Goal: Task Accomplishment & Management: Manage account settings

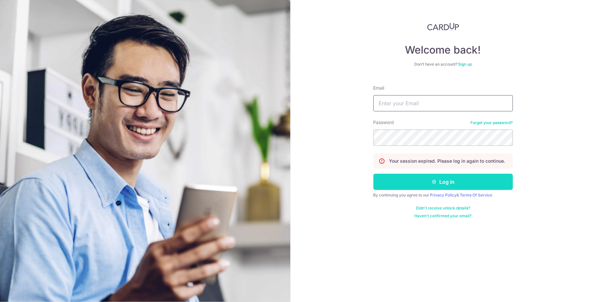
type input "[EMAIL_ADDRESS][DOMAIN_NAME]"
click at [429, 187] on button "Log in" at bounding box center [442, 181] width 139 height 16
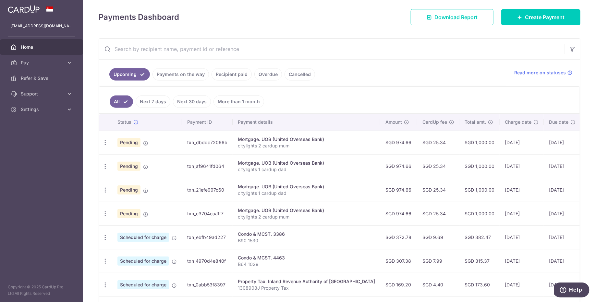
scroll to position [88, 0]
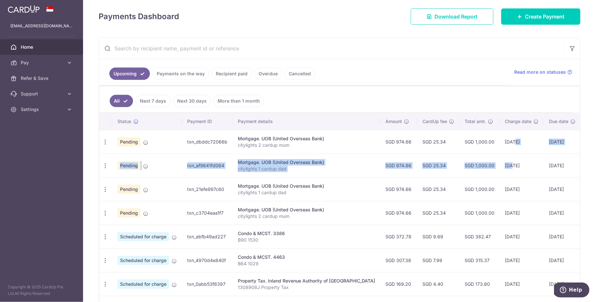
drag, startPoint x: 489, startPoint y: 139, endPoint x: 487, endPoint y: 165, distance: 25.7
click at [487, 165] on tbody "Update payment Cancel payment Pending txn_dbddc72066b Mortgage. UOB (United Ove…" at bounding box center [364, 248] width 530 height 237
